Goal: Connect with others: Connect with others

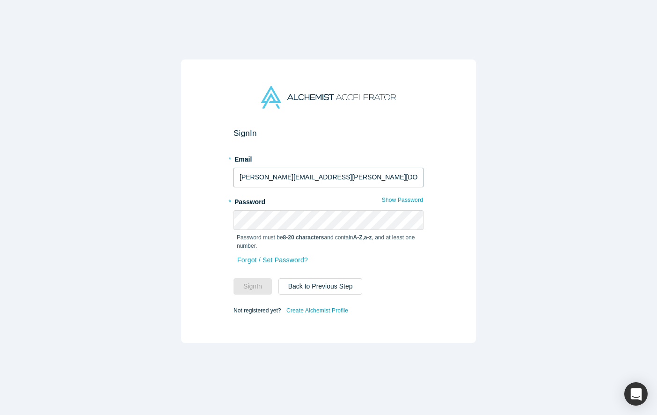
paste input "[PERSON_NAME][EMAIL_ADDRESS][DOMAIN_NAME]"
paste input "text"
type input "[PERSON_NAME][EMAIL_ADDRESS][DOMAIN_NAME]"
click at [260, 281] on button "Sign In" at bounding box center [253, 286] width 38 height 16
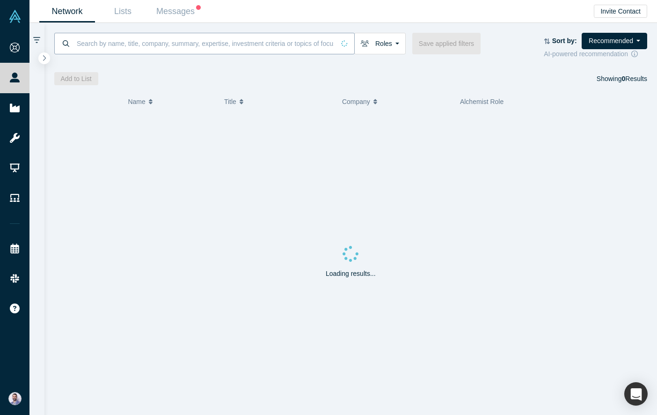
click at [148, 46] on input at bounding box center [205, 43] width 259 height 22
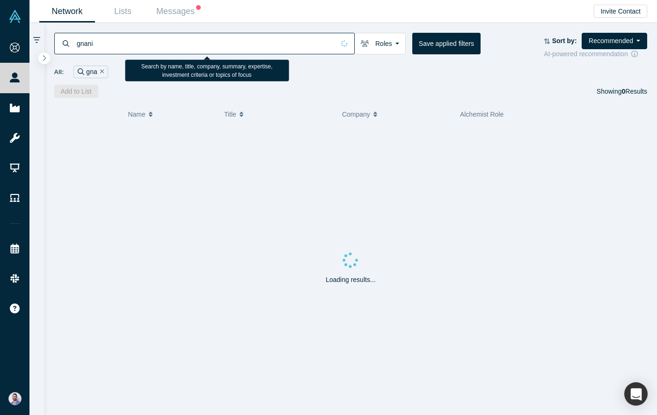
type input "gnani"
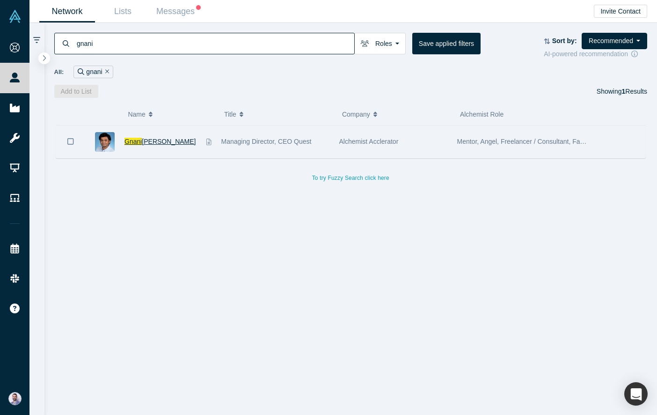
click at [135, 142] on span "Gnani" at bounding box center [132, 141] width 17 height 7
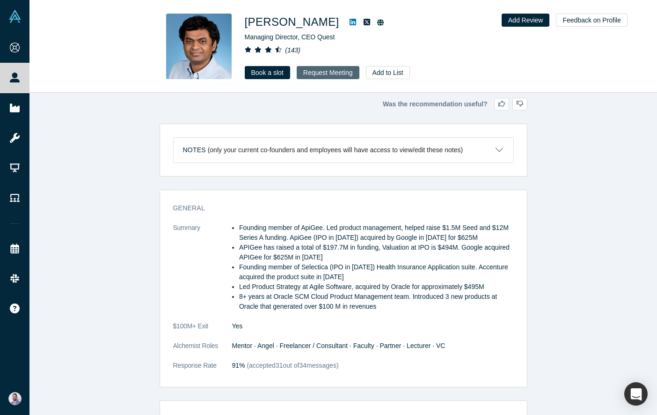
click at [322, 72] on button "Request Meeting" at bounding box center [328, 72] width 63 height 13
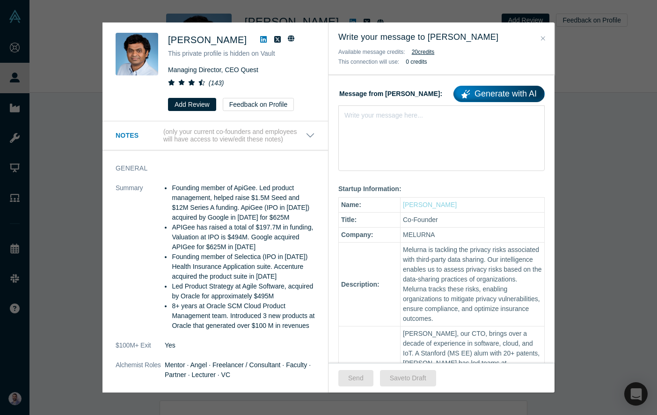
scroll to position [198, 0]
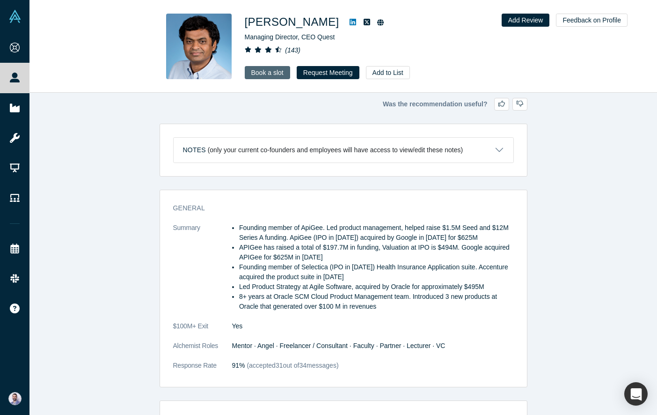
click at [279, 72] on link "Book a slot" at bounding box center [267, 72] width 45 height 13
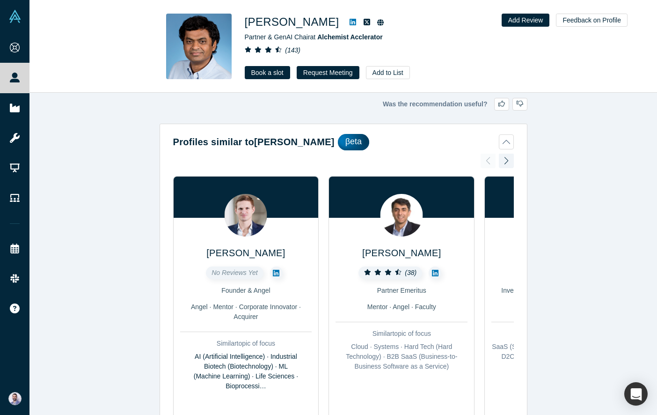
click at [261, 111] on div "Was the recommendation useful? Profiles similar to [PERSON_NAME] βeta [PERSON_N…" at bounding box center [343, 254] width 628 height 322
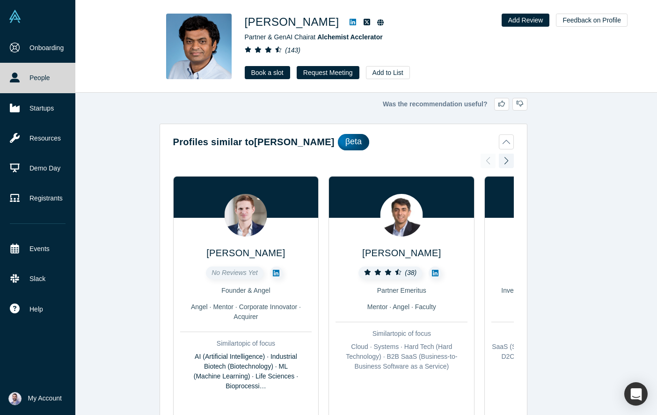
click at [9, 28] on link at bounding box center [37, 16] width 75 height 33
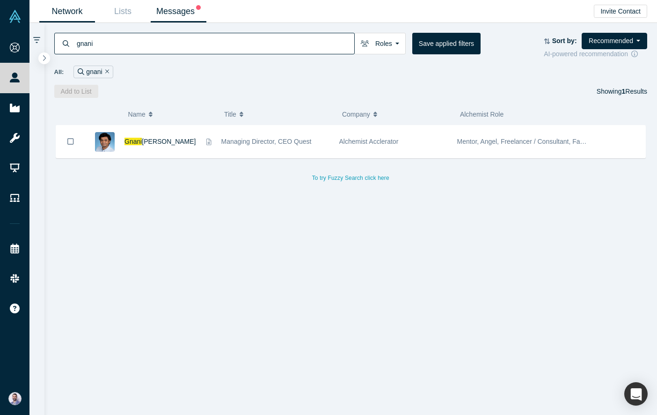
click at [182, 14] on link "Messages" at bounding box center [179, 11] width 56 height 22
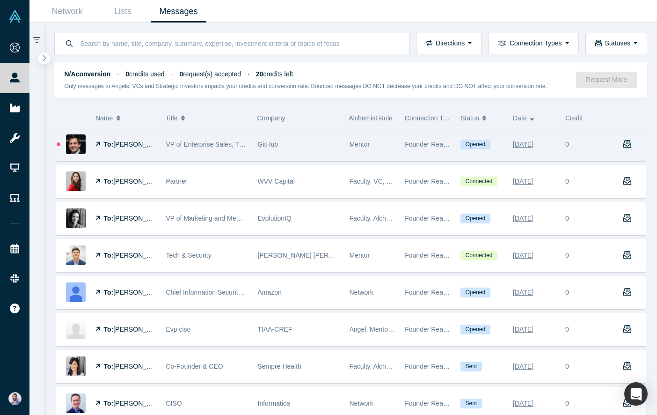
click at [135, 146] on span "Jeff Jones" at bounding box center [140, 143] width 54 height 7
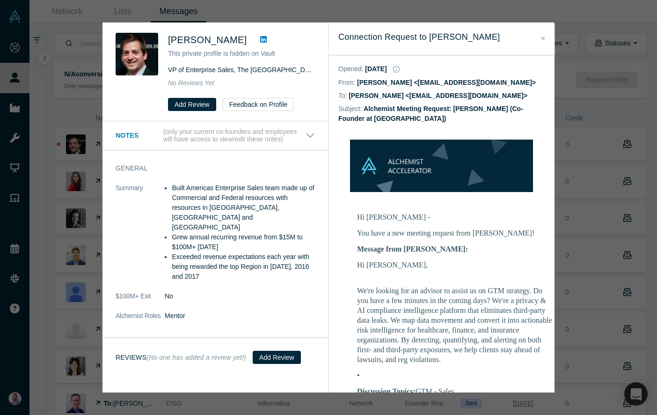
scroll to position [592, 0]
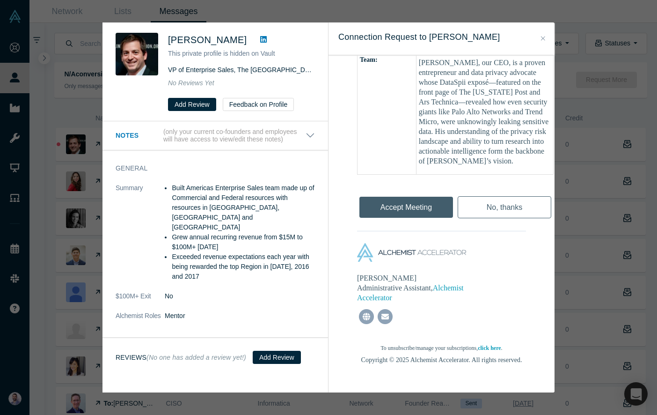
click at [400, 194] on div "Accept Meeting" at bounding box center [406, 204] width 98 height 31
click at [399, 198] on div "Accept Meeting" at bounding box center [406, 204] width 98 height 31
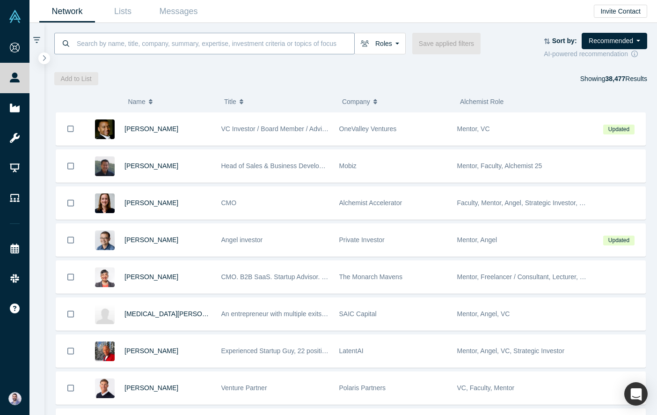
click at [124, 37] on input at bounding box center [215, 43] width 278 height 22
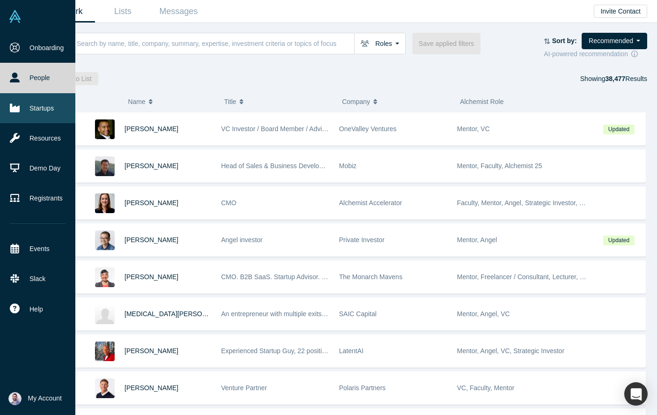
click at [23, 104] on link "Startups" at bounding box center [37, 108] width 75 height 30
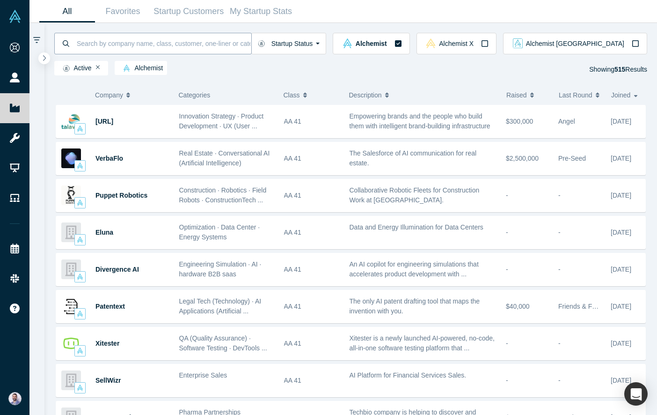
click at [178, 47] on input at bounding box center [163, 43] width 175 height 22
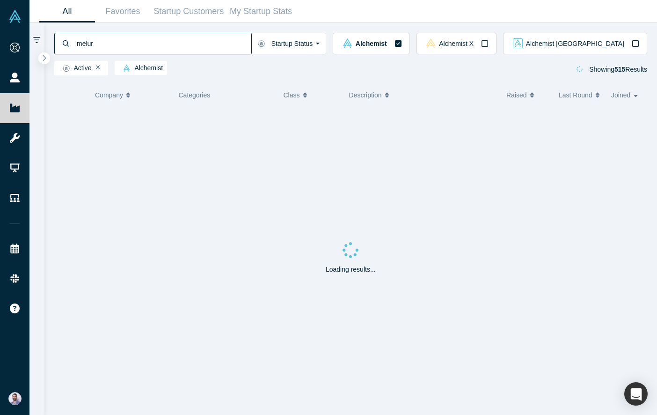
type input "melurn"
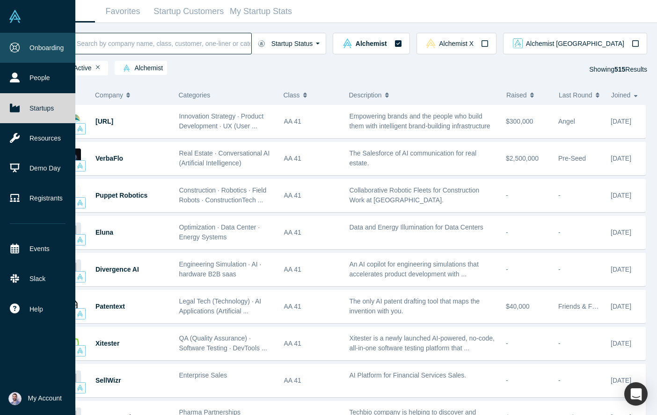
click at [32, 42] on link "Onboarding" at bounding box center [37, 48] width 75 height 30
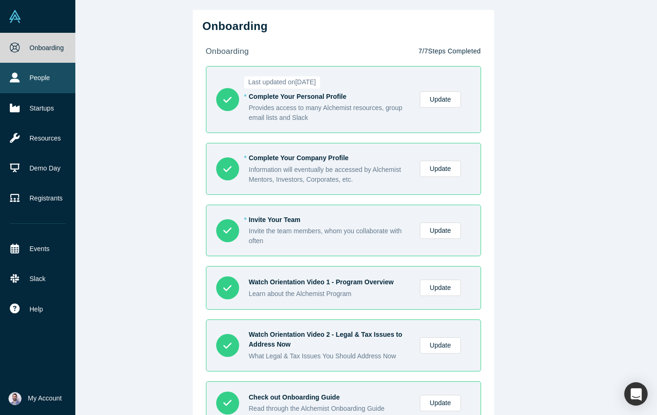
click at [16, 81] on icon at bounding box center [15, 78] width 10 height 10
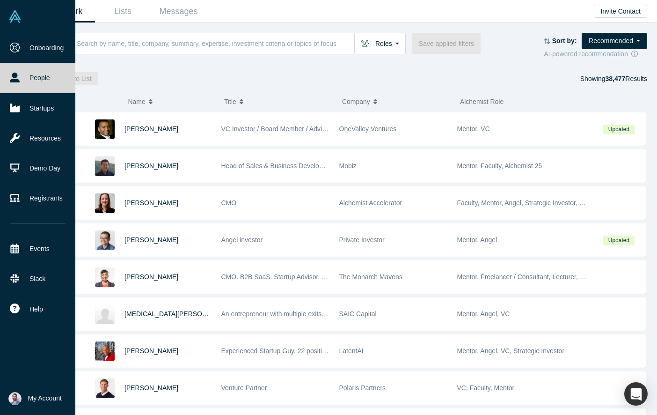
click at [5, 21] on link at bounding box center [37, 16] width 75 height 33
click at [26, 400] on button "My Account" at bounding box center [34, 398] width 53 height 13
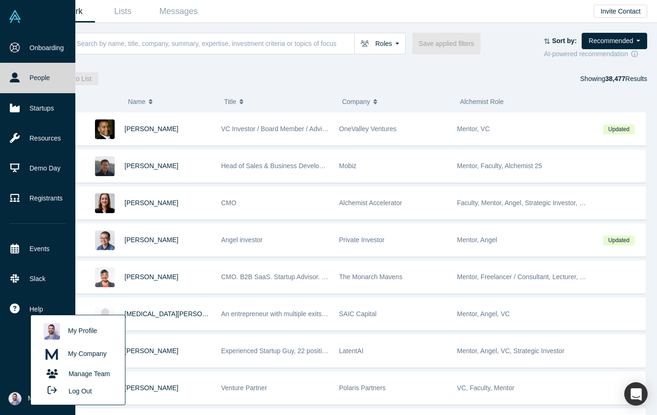
click at [73, 392] on button "Log Out" at bounding box center [67, 390] width 56 height 17
